Goal: Task Accomplishment & Management: Manage account settings

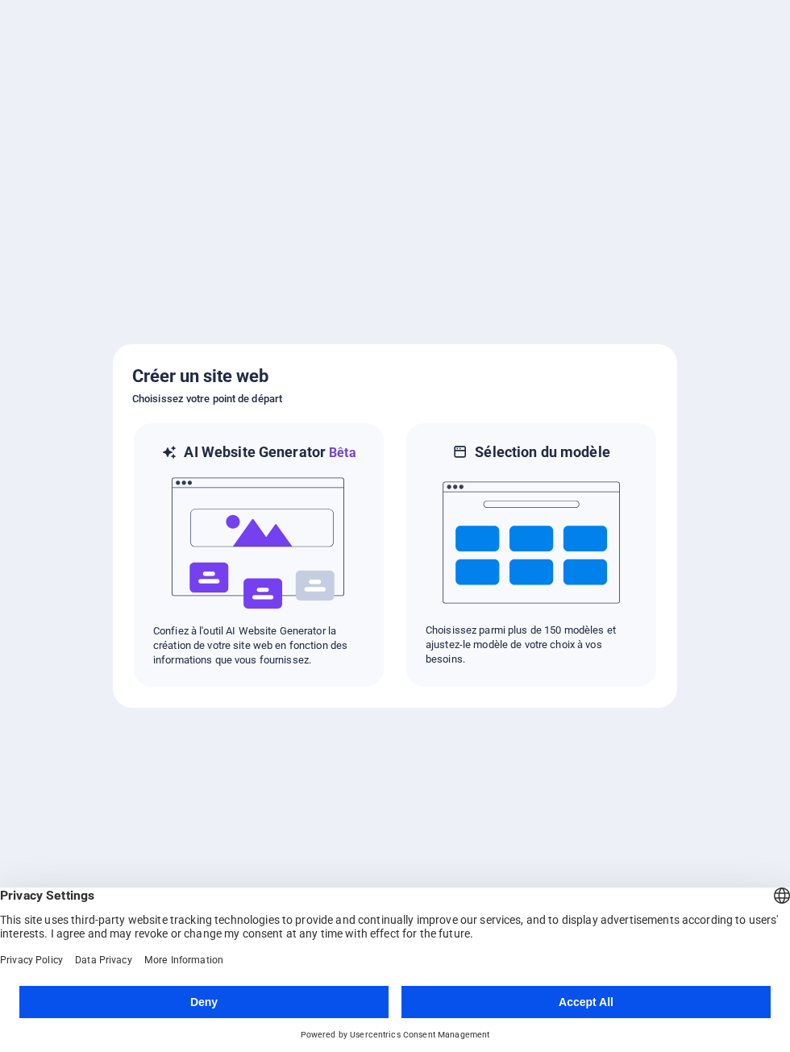
click at [631, 1004] on button "Accept All" at bounding box center [586, 1002] width 369 height 32
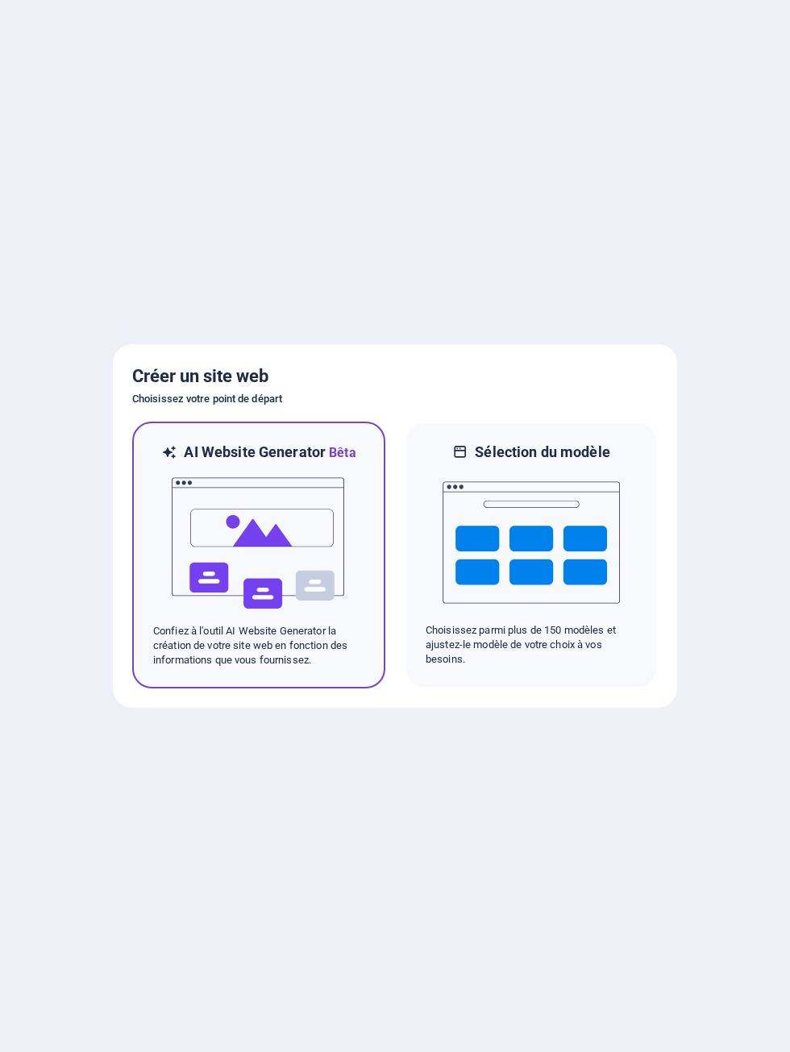
click at [213, 567] on img at bounding box center [258, 543] width 177 height 161
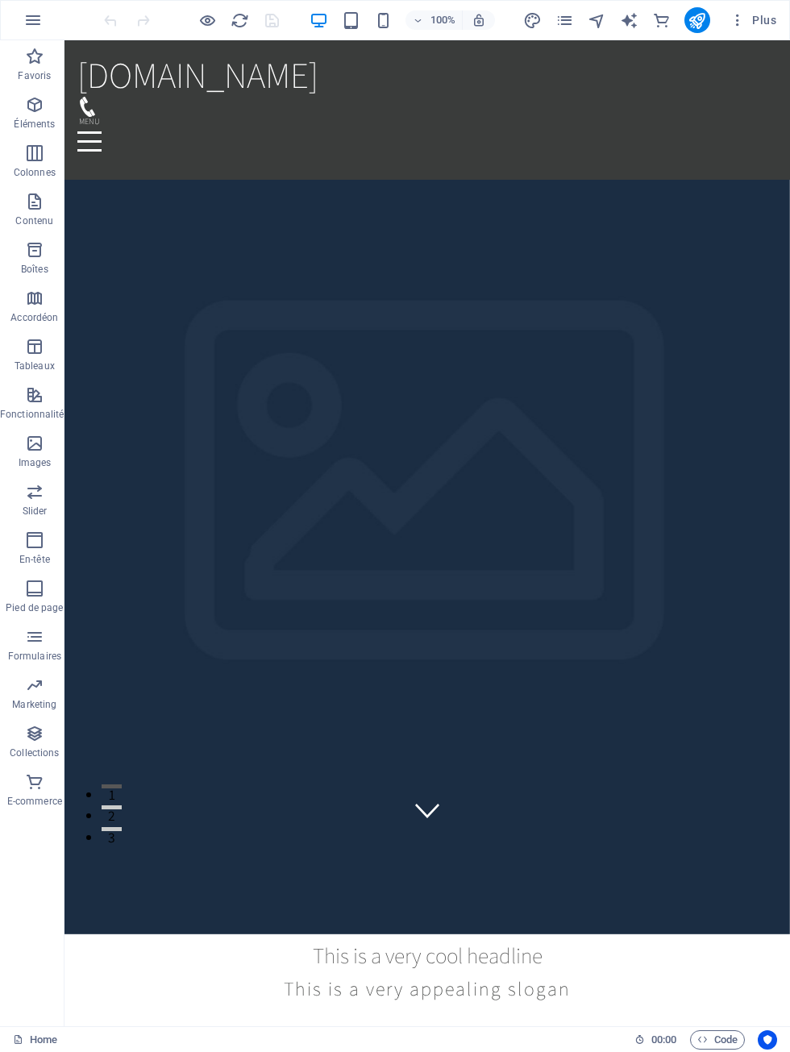
scroll to position [186, 0]
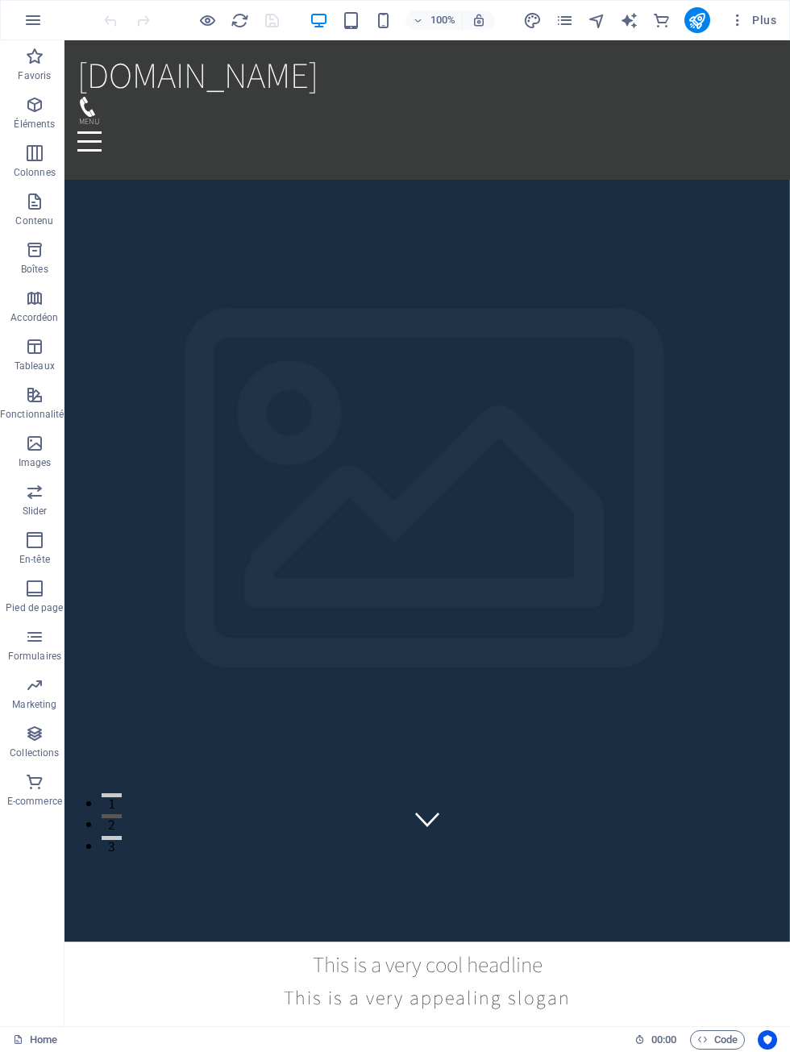
click at [730, 29] on button "Plus" at bounding box center [753, 20] width 60 height 26
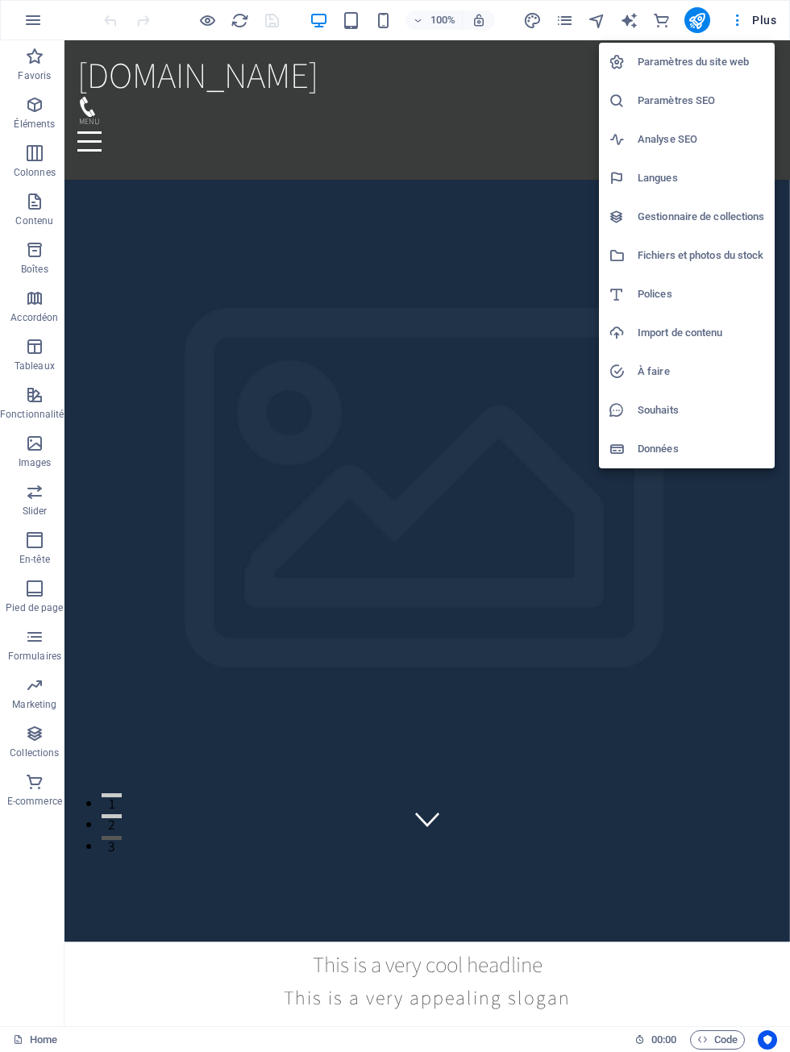
click at [681, 68] on h6 "Paramètres du site web" at bounding box center [701, 61] width 127 height 19
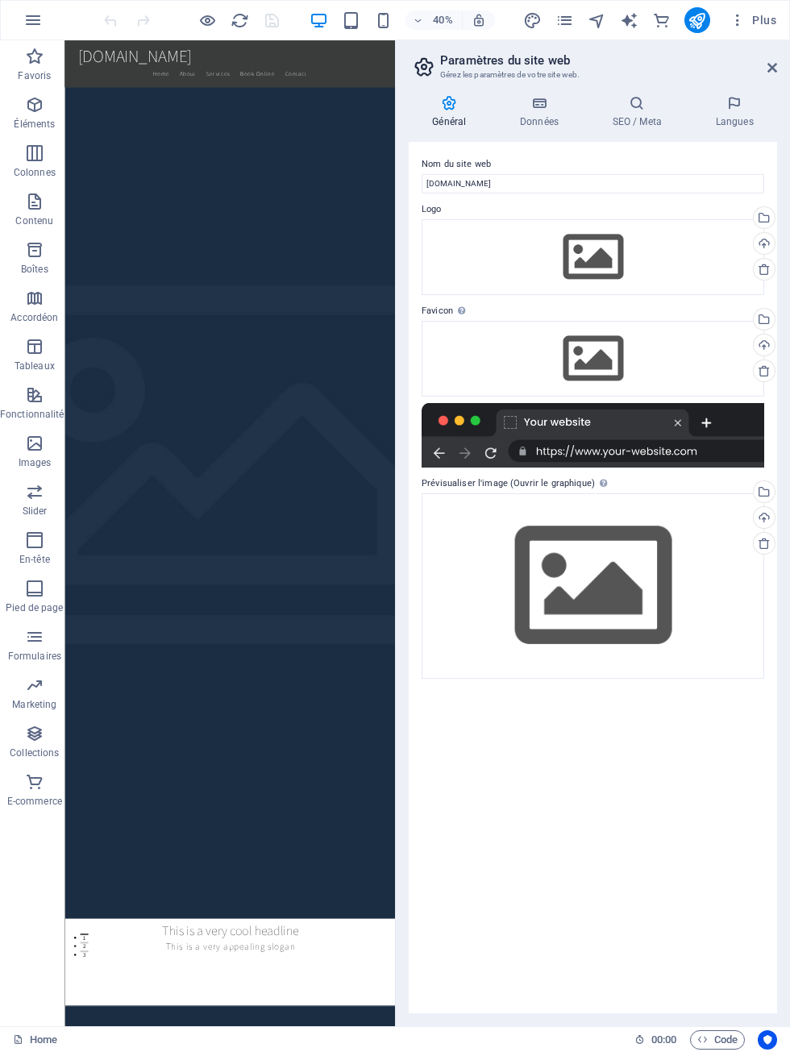
click at [723, 119] on h4 "Langues" at bounding box center [734, 112] width 85 height 34
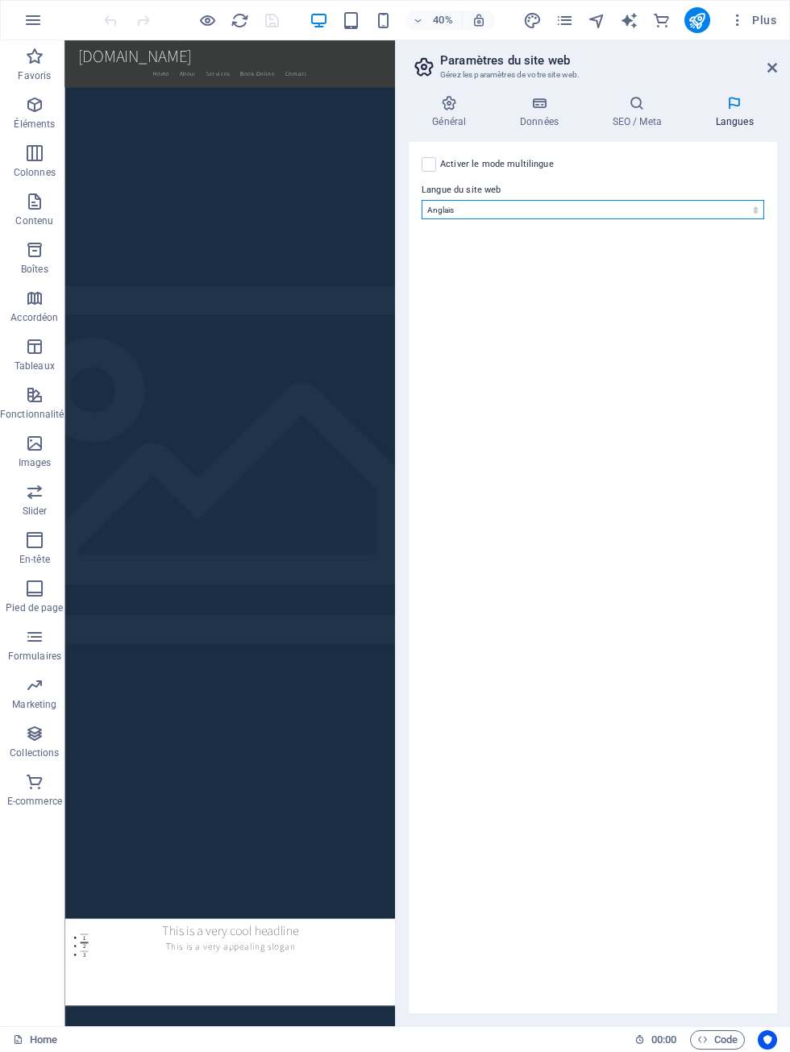
click at [624, 217] on select "Abkhazian Afar Afrikaans Akan Albanais Allemand Amharic Anglais Arabe Aragonese…" at bounding box center [593, 209] width 343 height 19
click at [776, 68] on icon at bounding box center [773, 67] width 10 height 13
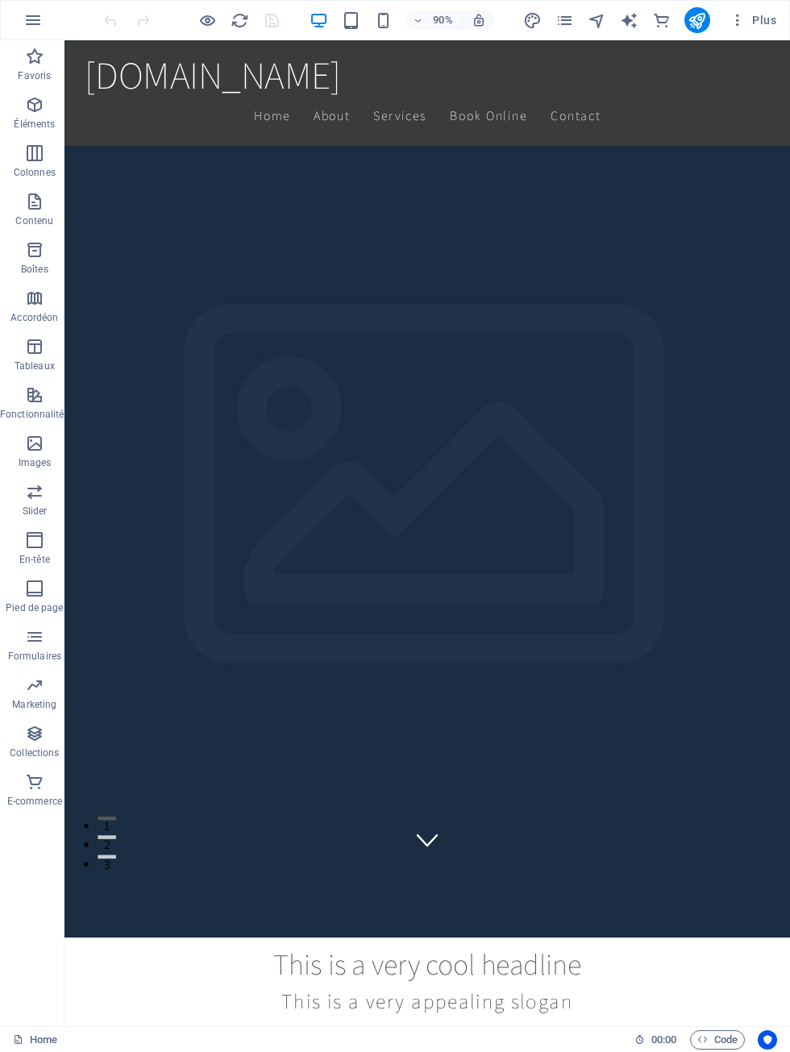
click at [38, 17] on icon "button" at bounding box center [32, 19] width 19 height 19
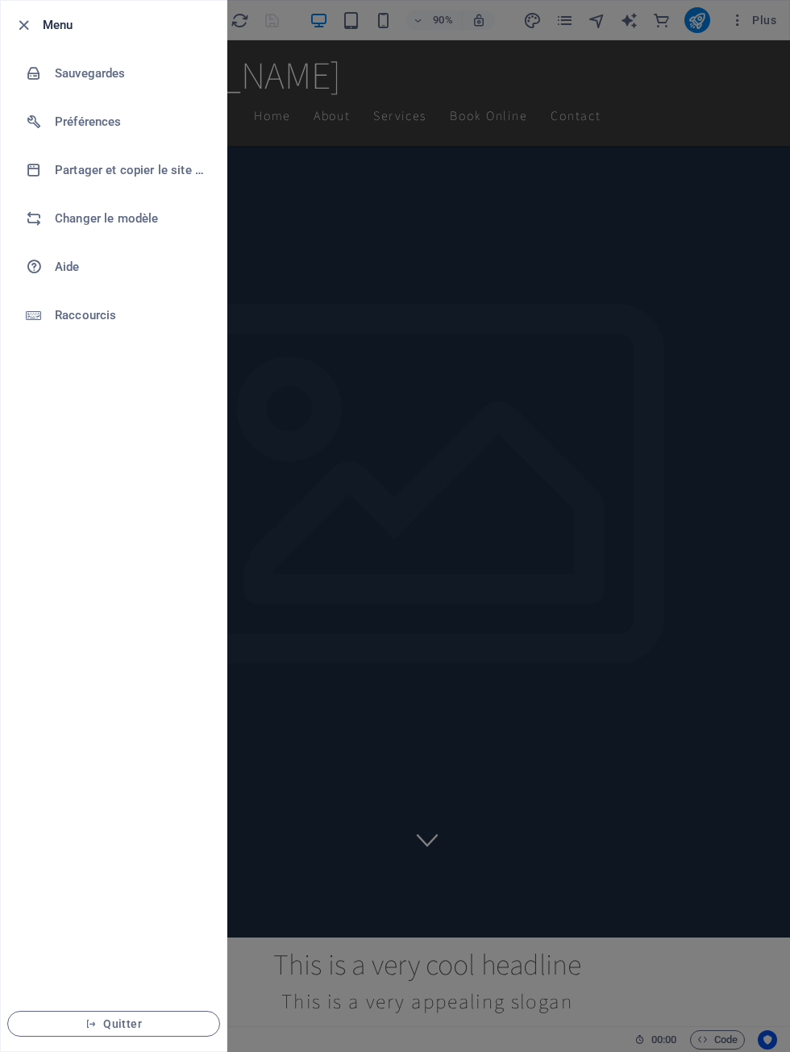
click at [68, 127] on h6 "Préférences" at bounding box center [129, 121] width 149 height 19
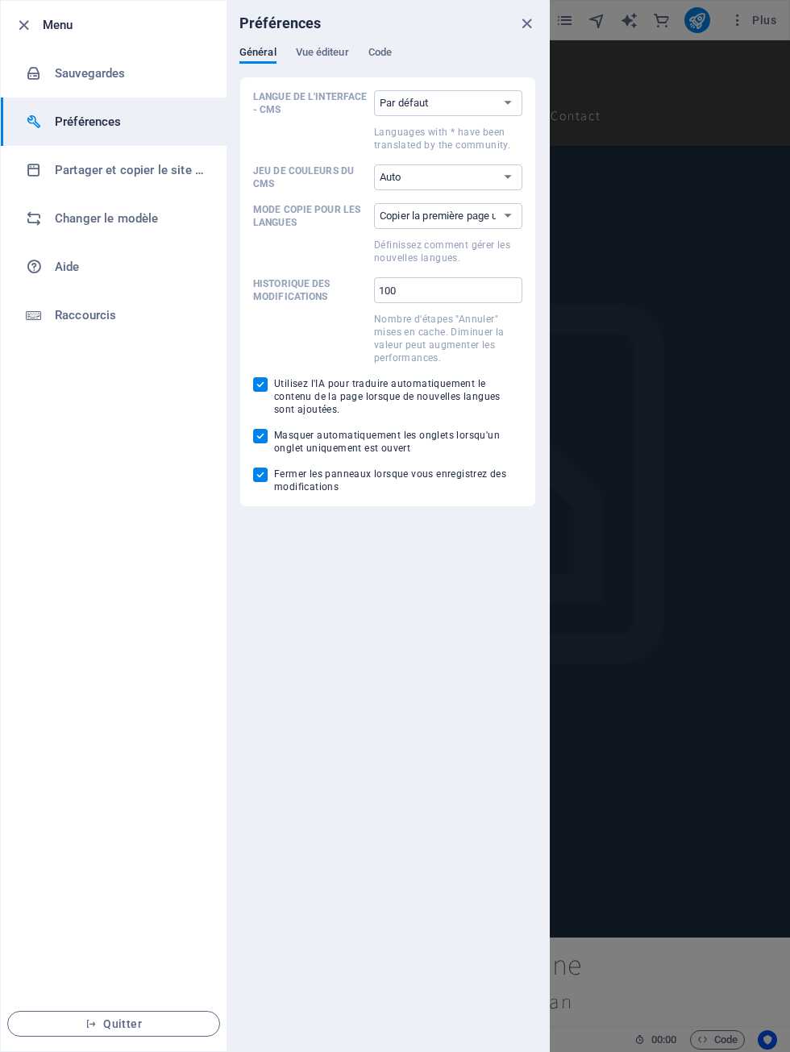
click at [481, 102] on select "Par défaut Deutsch English Español Suomi* Français Magyar Italiano Nederlands P…" at bounding box center [448, 103] width 148 height 26
select select "en"
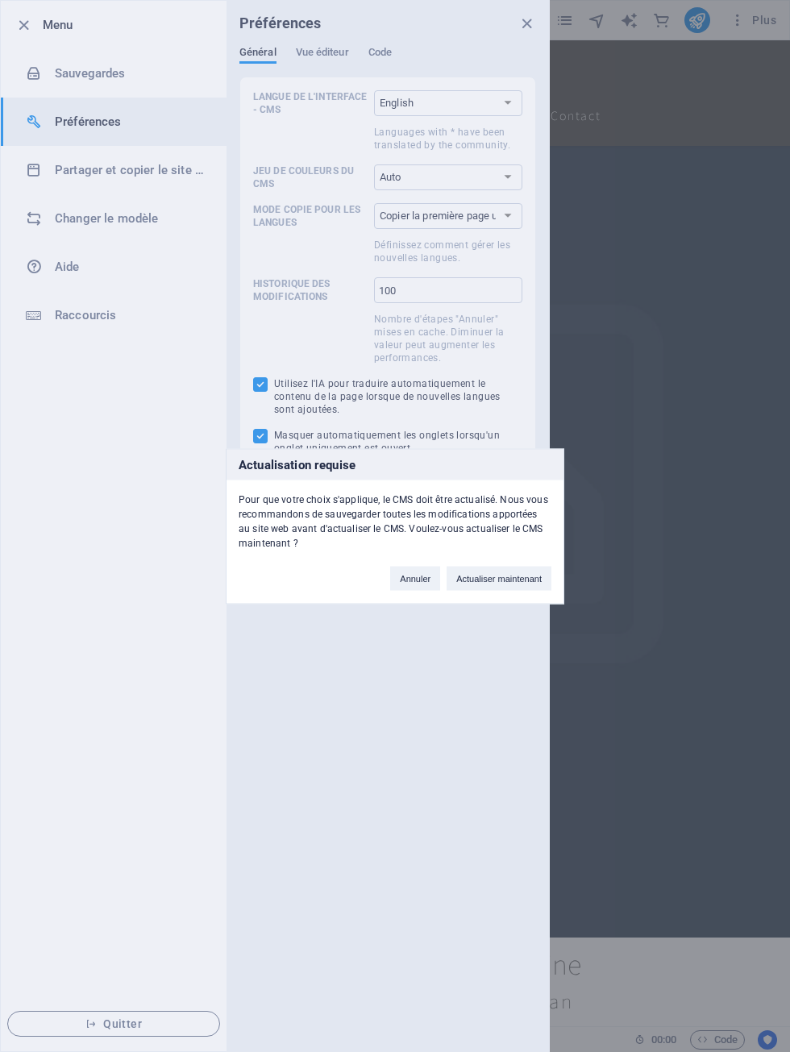
click at [522, 576] on button "Actualiser maintenant" at bounding box center [499, 578] width 105 height 24
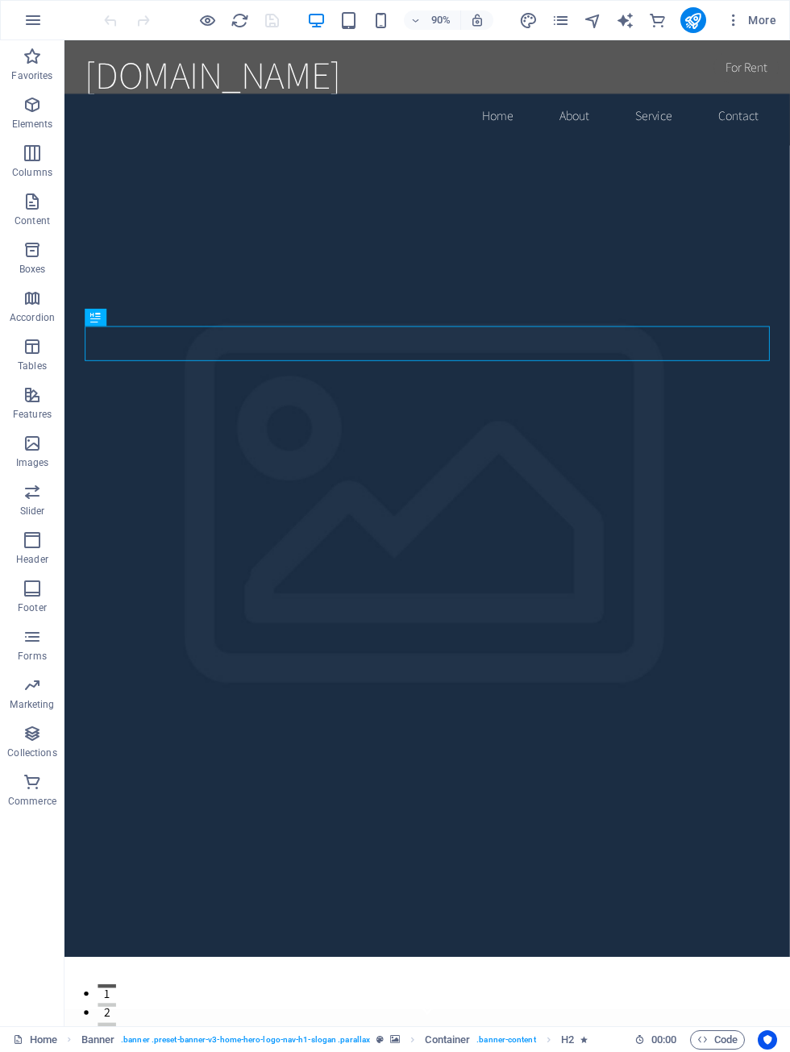
click at [630, 21] on icon "text_generator" at bounding box center [625, 20] width 19 height 19
select select "English"
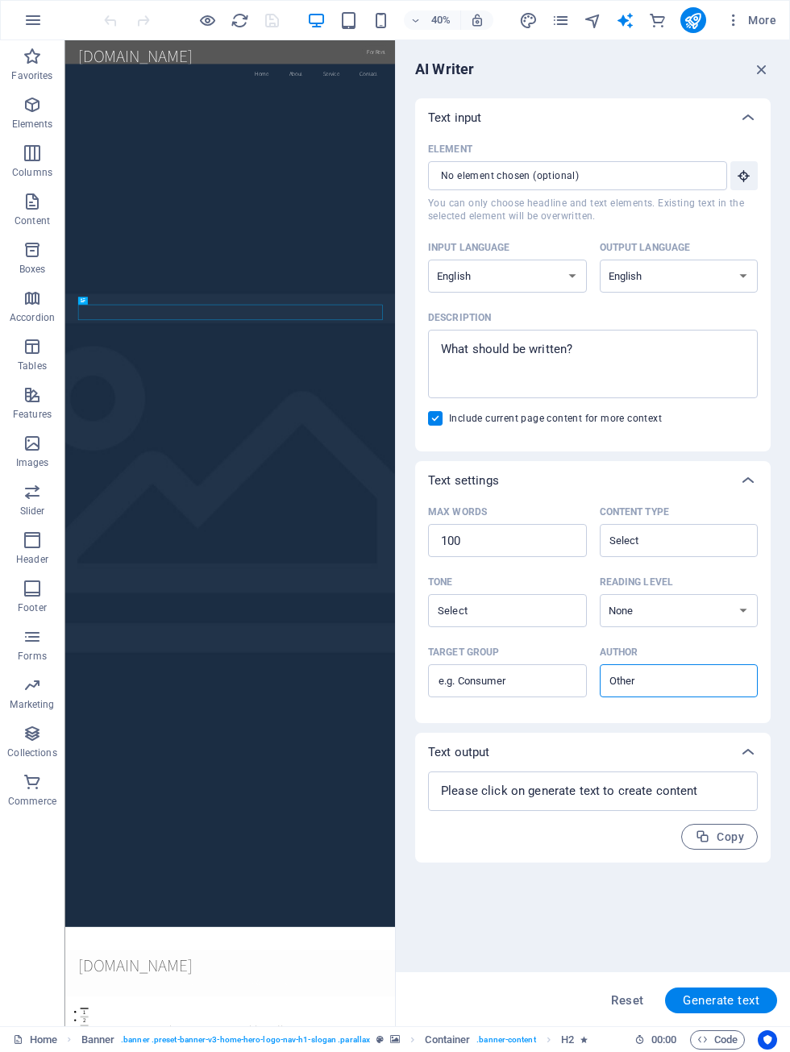
click at [768, 72] on icon "button" at bounding box center [762, 69] width 18 height 18
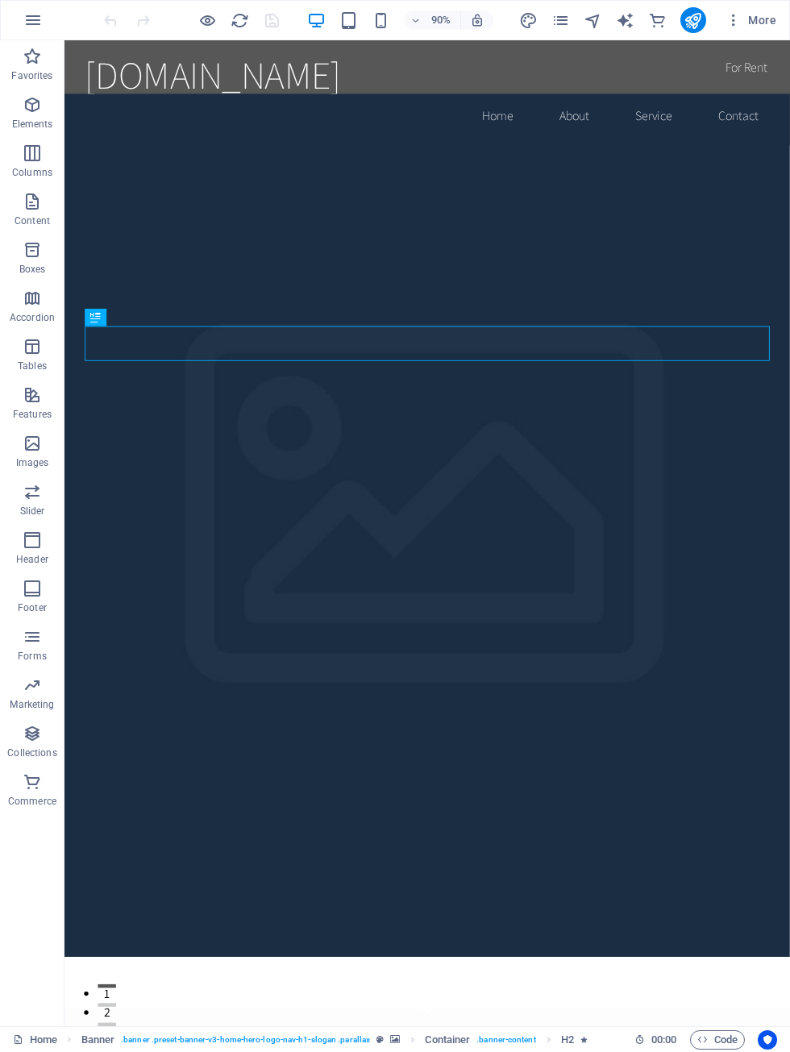
click at [693, 32] on button "publish" at bounding box center [694, 20] width 26 height 26
click at [728, 26] on icon "button" at bounding box center [734, 20] width 16 height 16
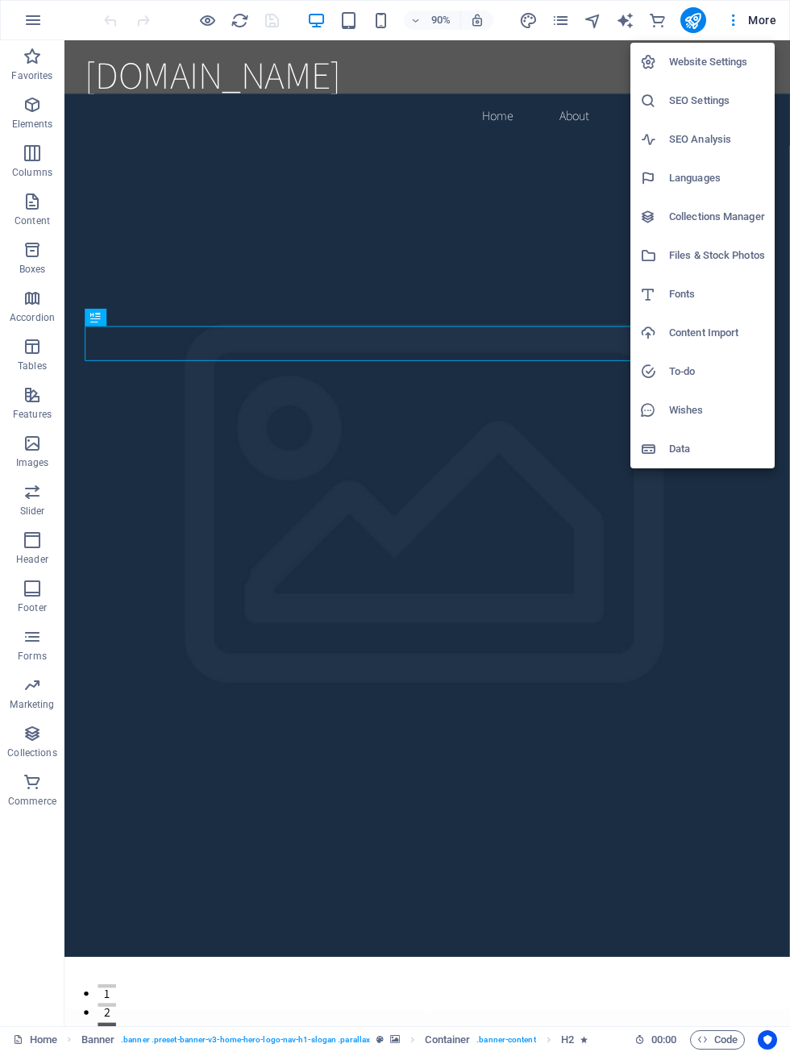
click at [774, 21] on div at bounding box center [395, 526] width 790 height 1052
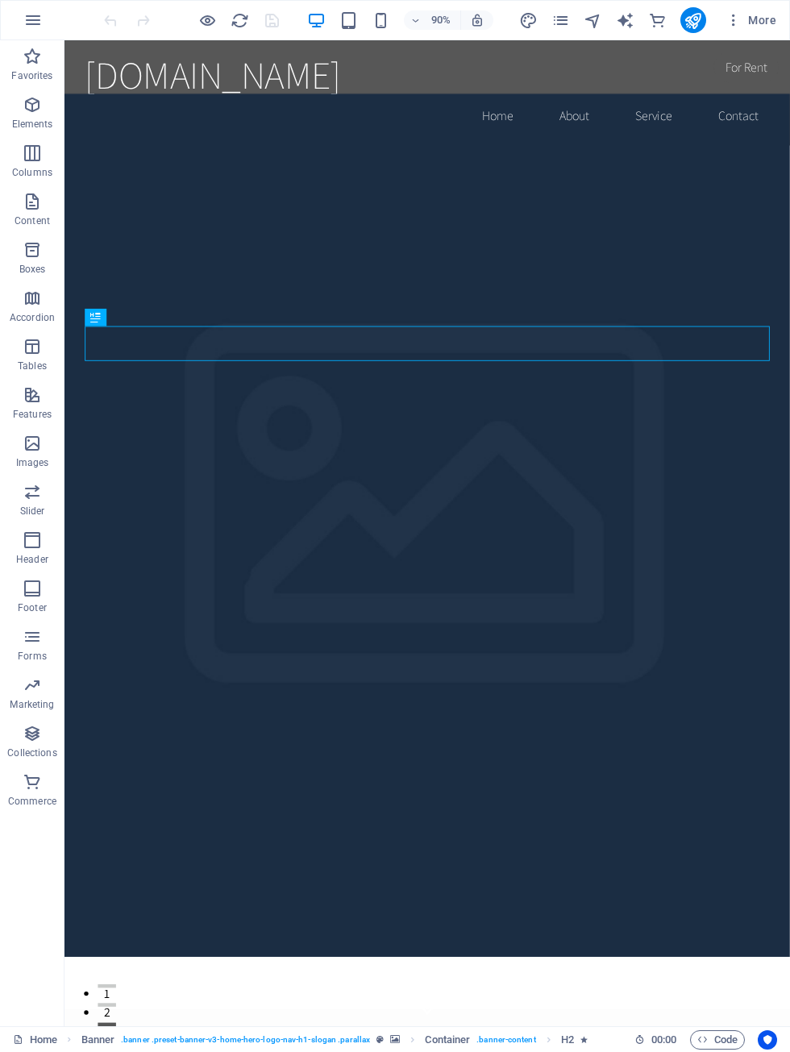
click at [770, 19] on span "More" at bounding box center [751, 20] width 51 height 16
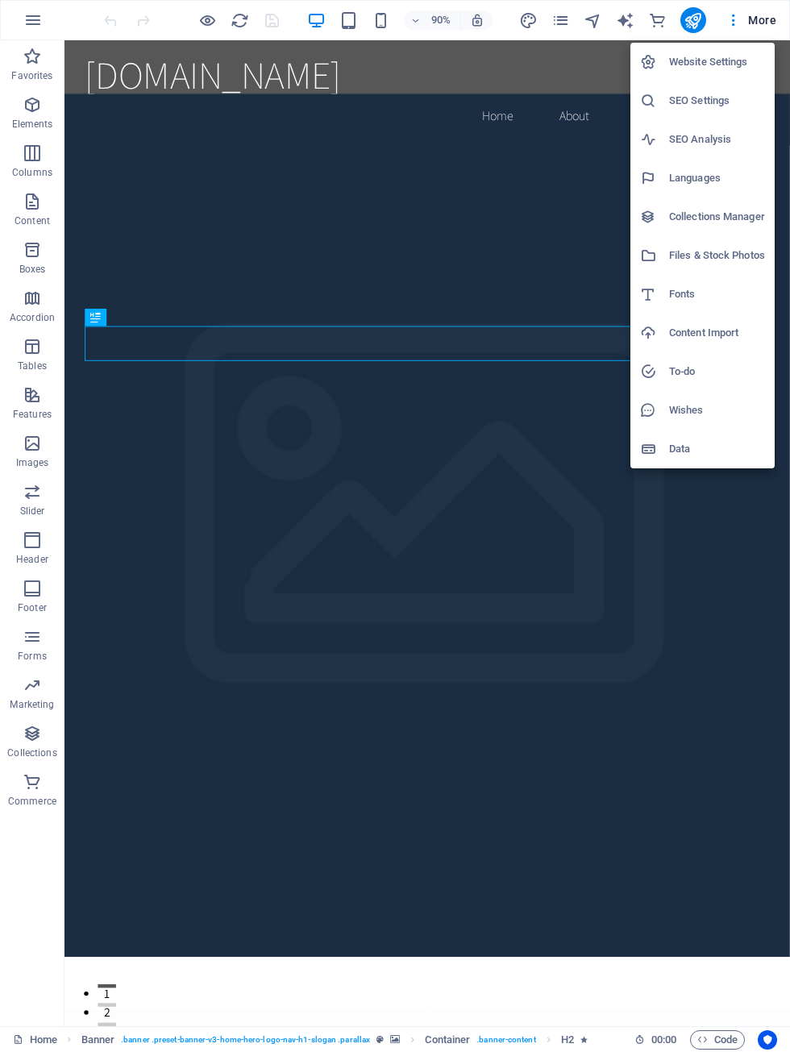
click at [26, 19] on div at bounding box center [395, 526] width 790 height 1052
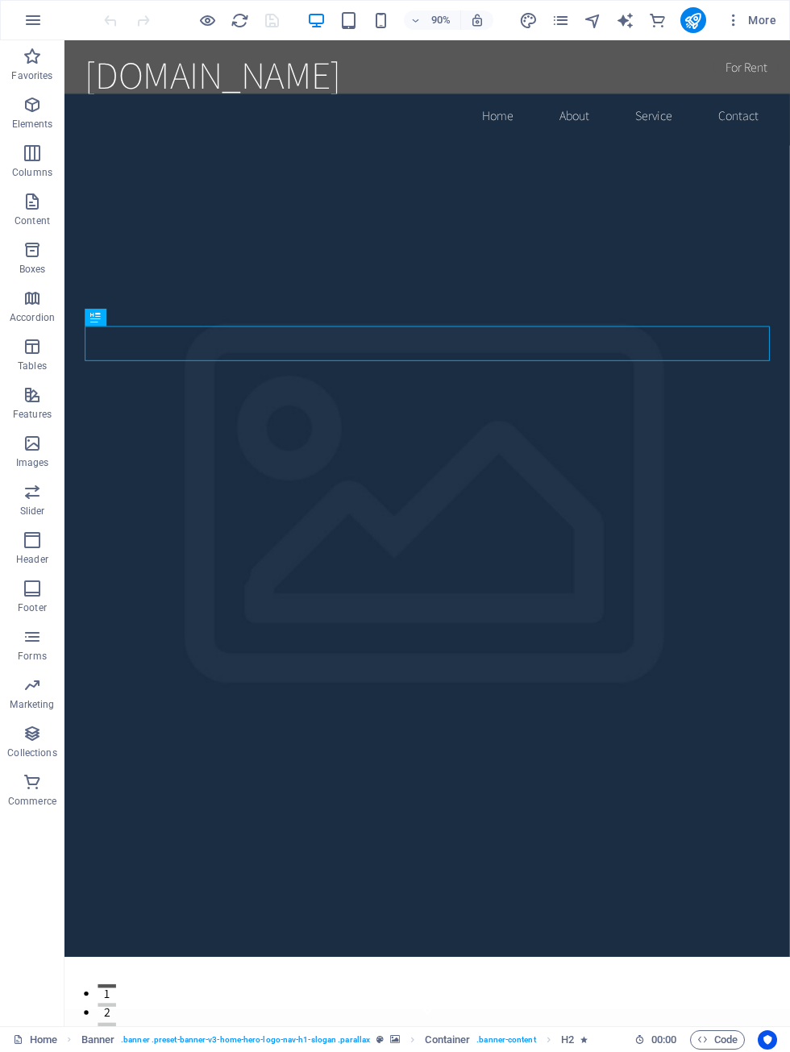
click at [41, 23] on icon "button" at bounding box center [32, 19] width 19 height 19
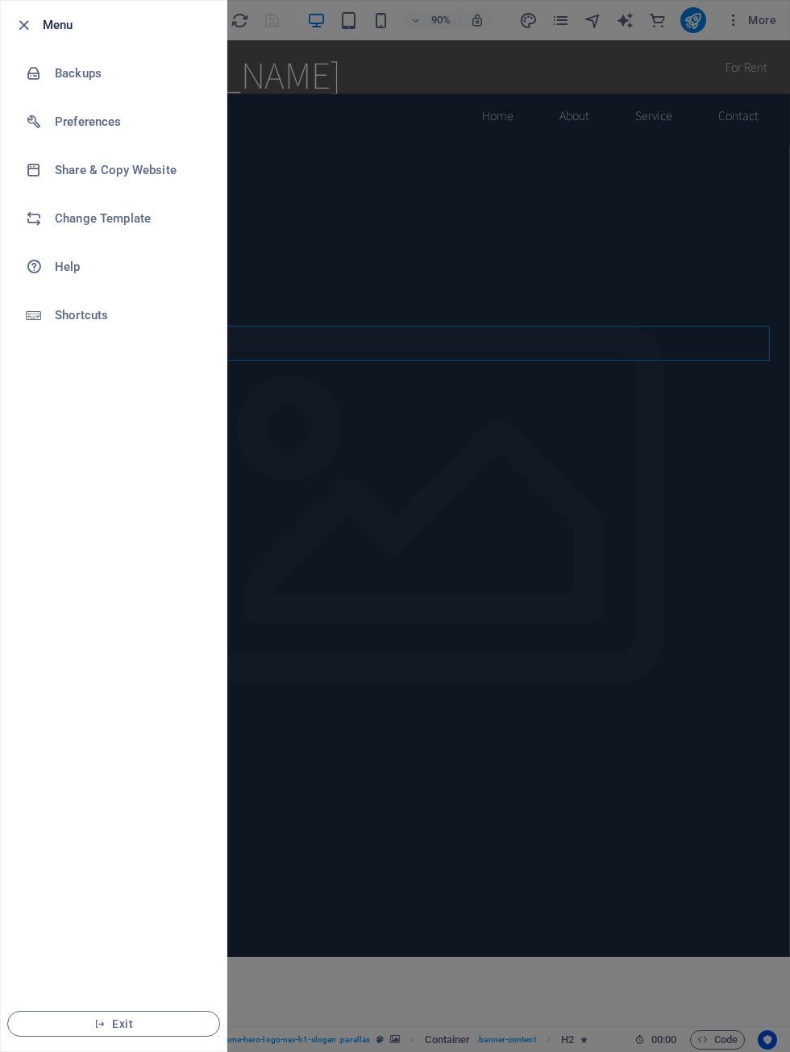
click at [90, 221] on h6 "Change Template" at bounding box center [129, 218] width 149 height 19
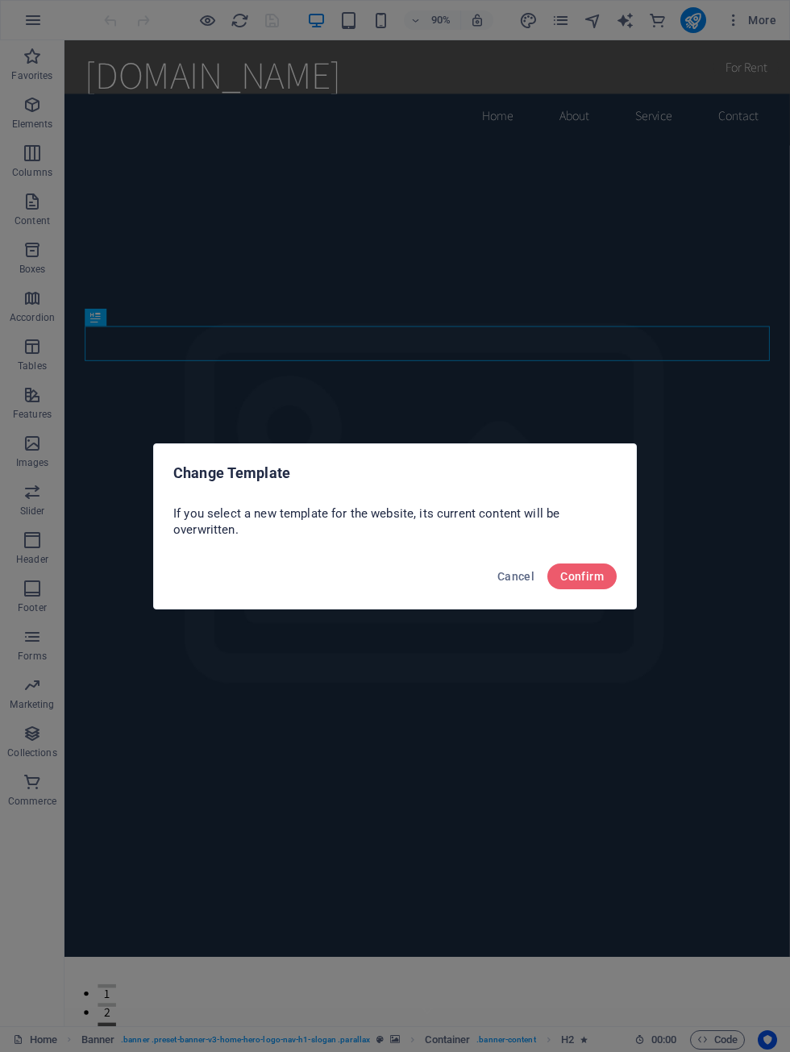
click at [602, 576] on span "Confirm" at bounding box center [582, 576] width 44 height 13
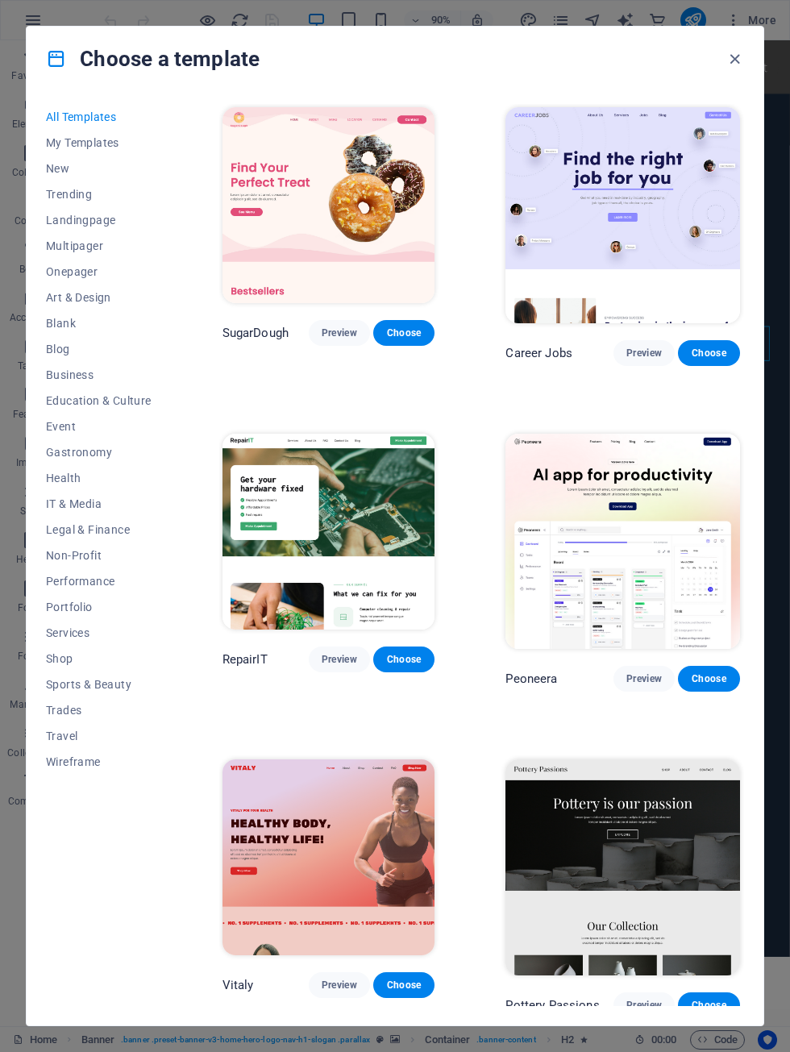
click at [77, 575] on span "Performance" at bounding box center [99, 581] width 106 height 13
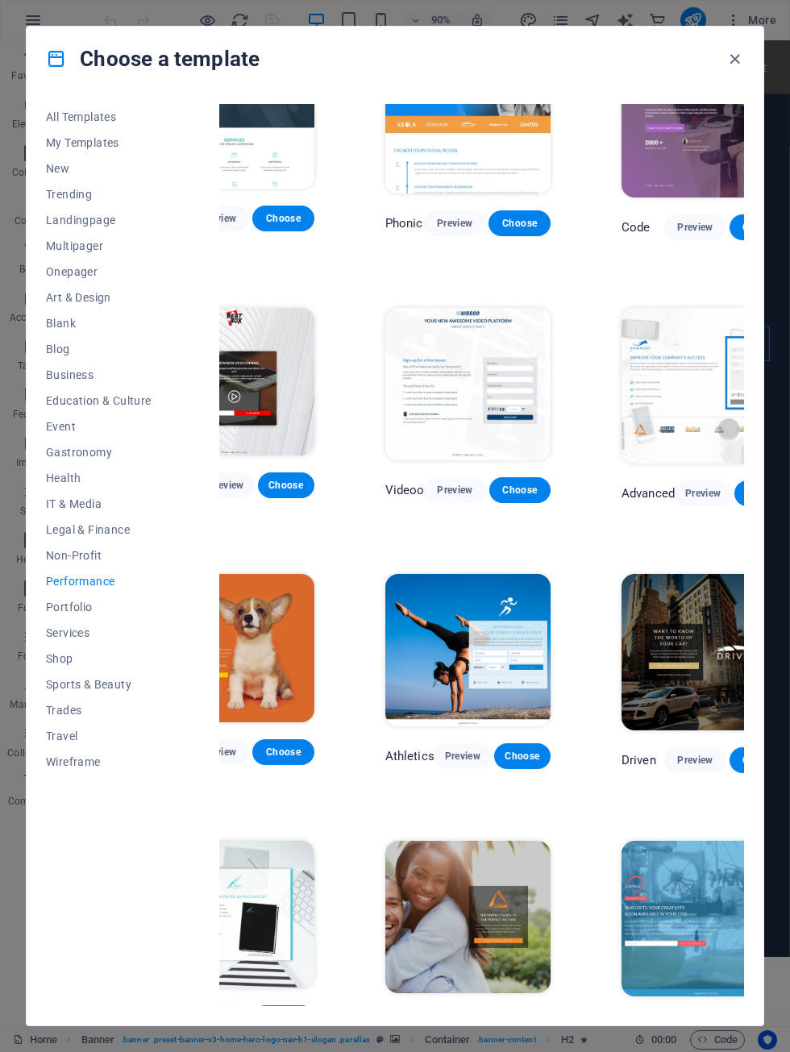
scroll to position [67, 69]
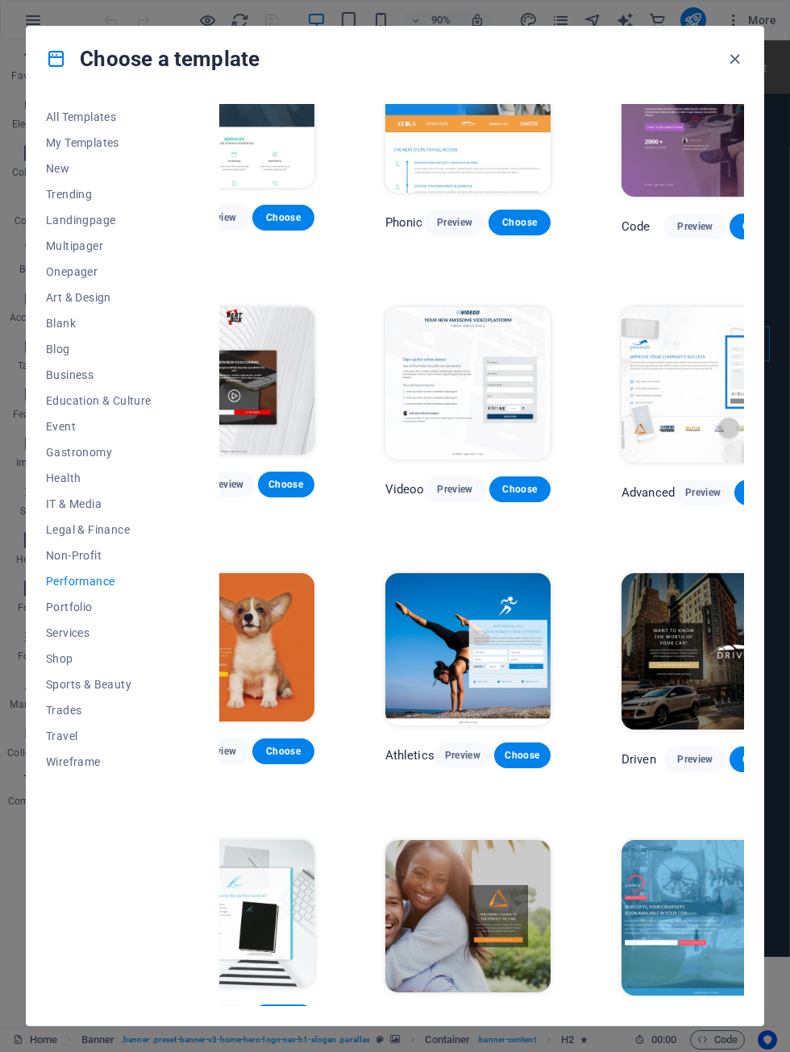
click at [67, 601] on span "Portfolio" at bounding box center [99, 607] width 106 height 13
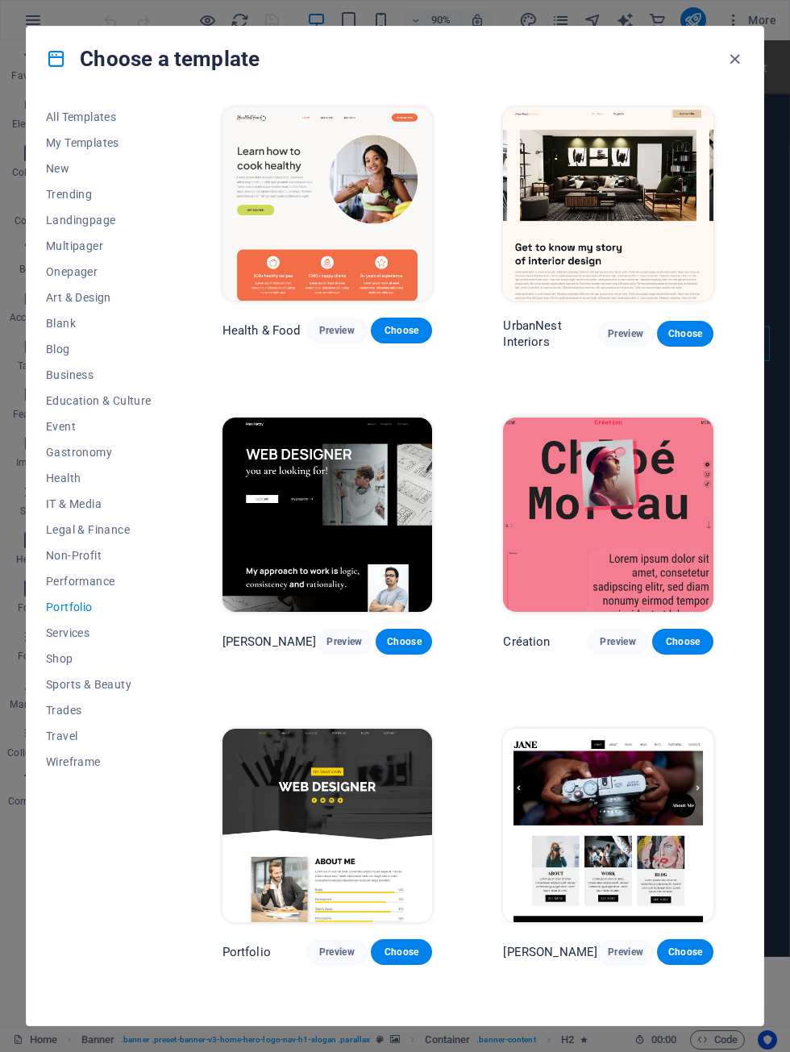
scroll to position [0, 0]
click at [731, 52] on icon "button" at bounding box center [735, 59] width 19 height 19
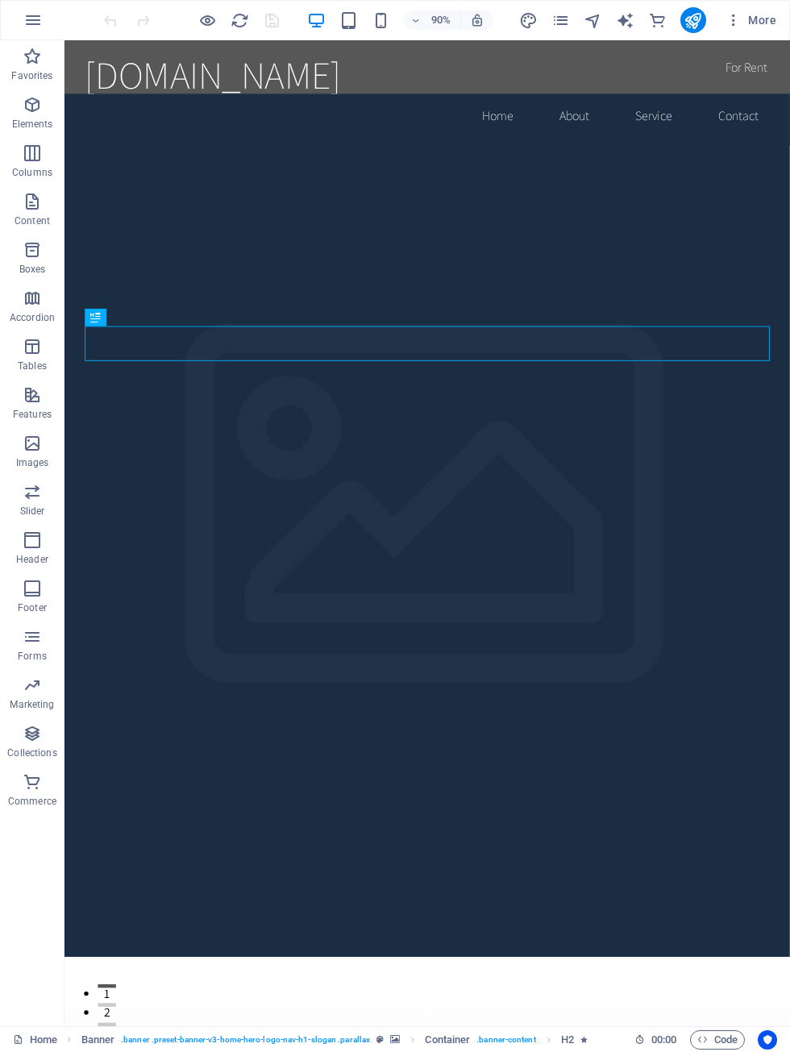
click at [772, 25] on span "More" at bounding box center [751, 20] width 51 height 16
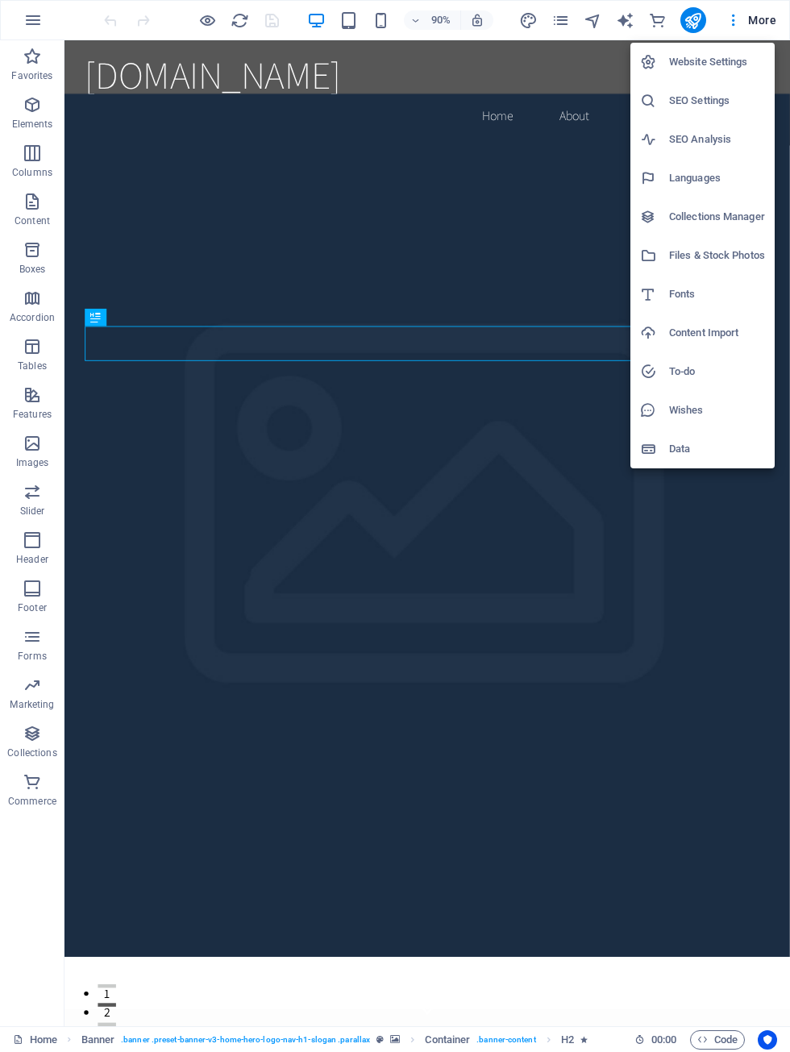
click at [727, 27] on div at bounding box center [395, 526] width 790 height 1052
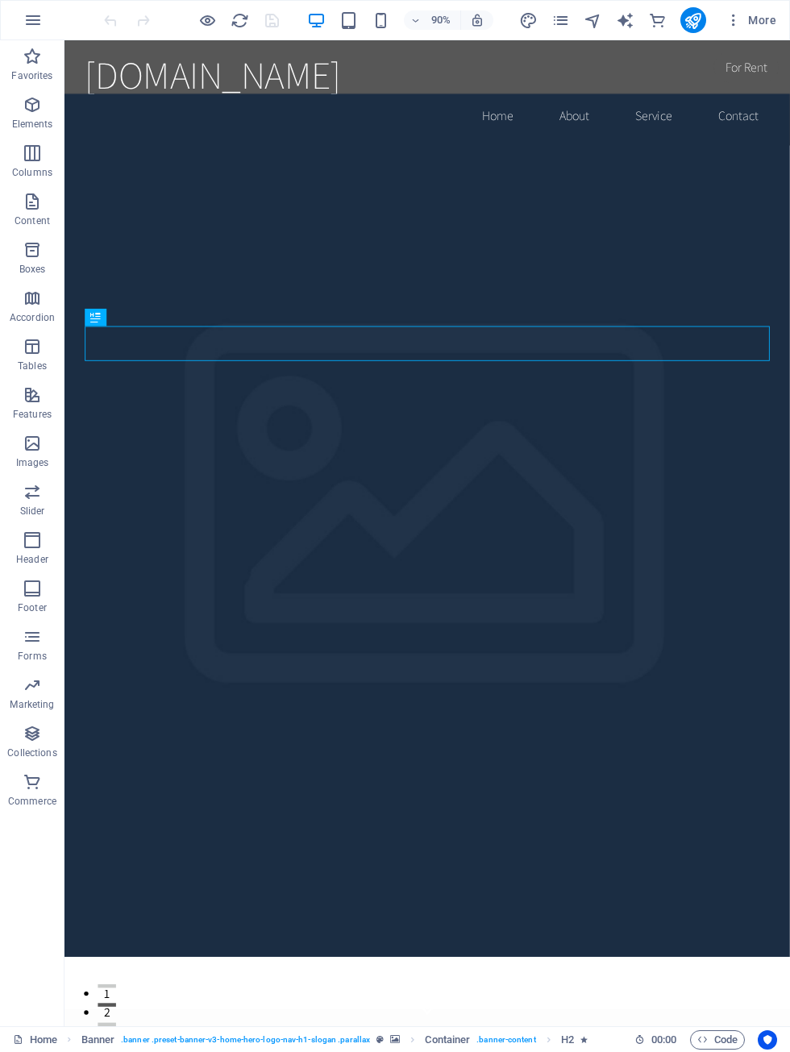
click at [729, 20] on icon "button" at bounding box center [734, 20] width 16 height 16
